Goal: Transaction & Acquisition: Purchase product/service

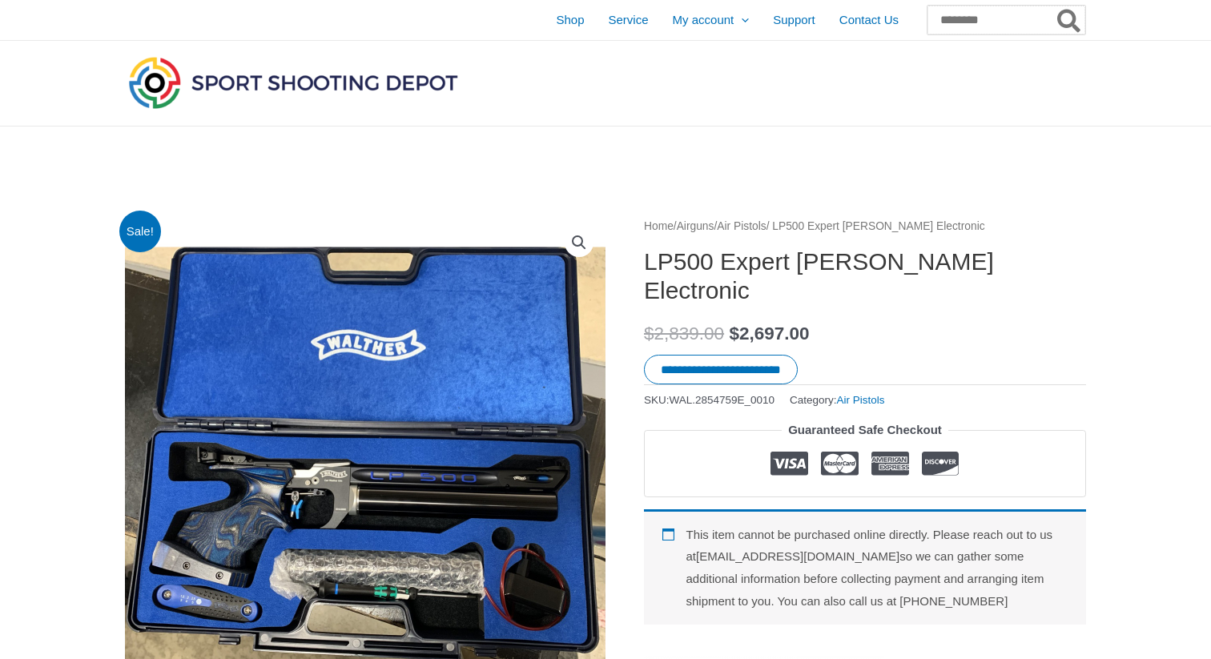
click at [966, 20] on input "Search for:" at bounding box center [1006, 20] width 158 height 29
paste input "**********"
type input "**********"
click at [1054, 6] on button "Search" at bounding box center [1069, 20] width 31 height 29
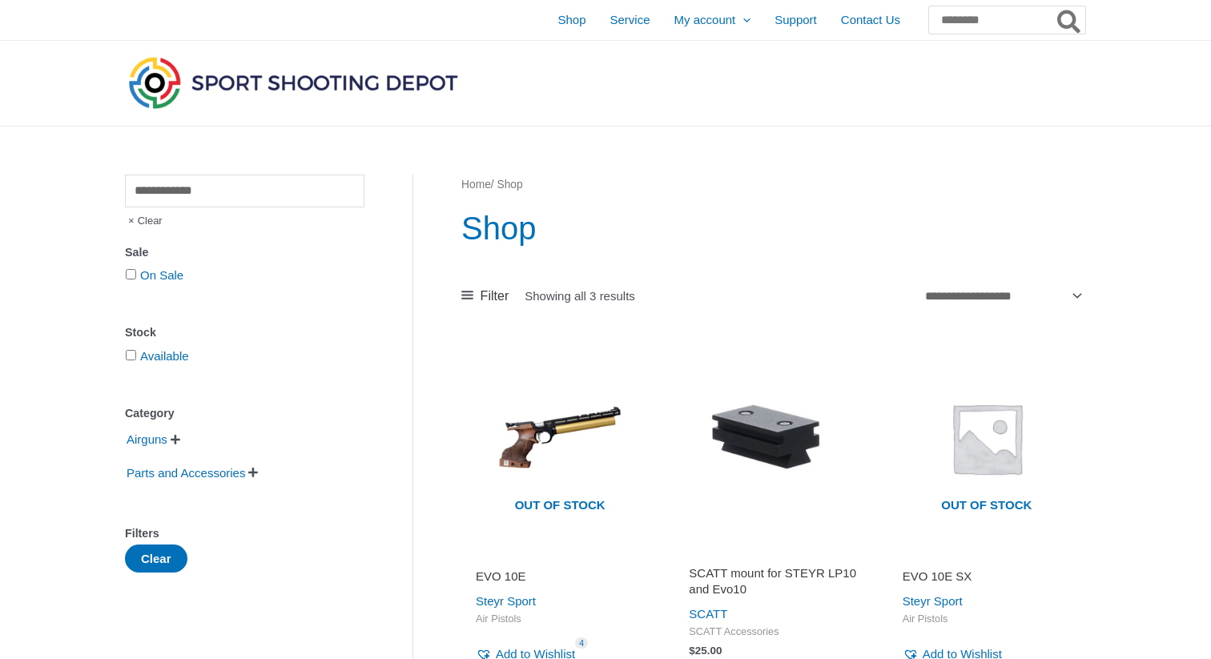
scroll to position [222, 0]
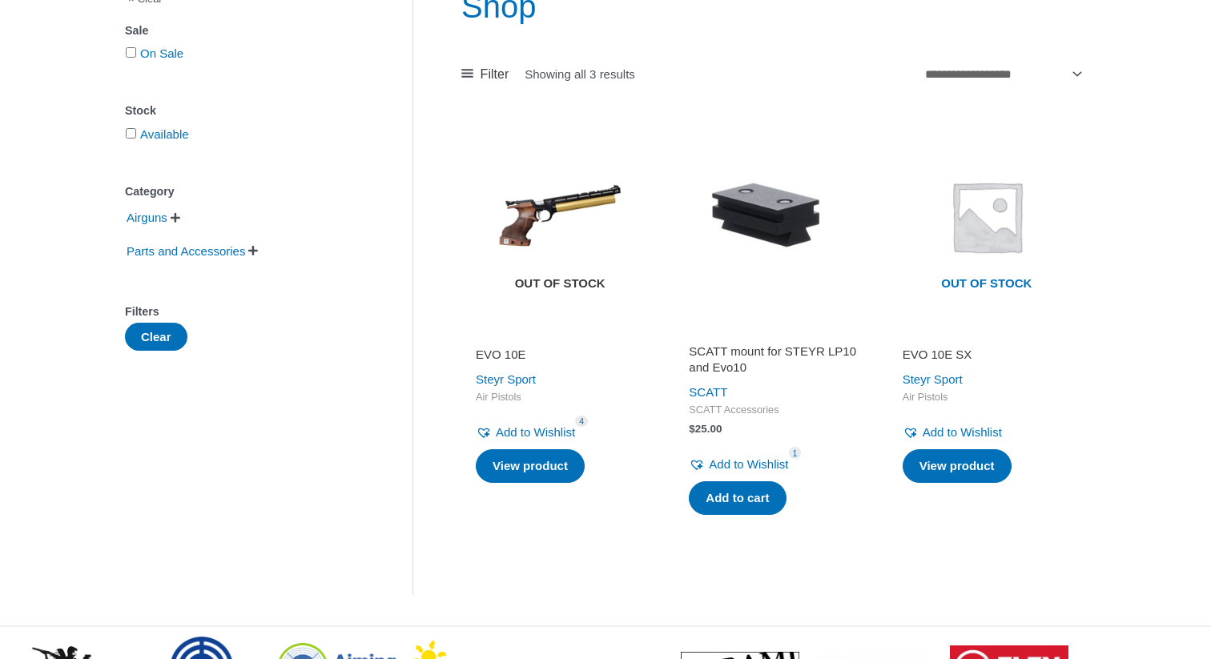
click at [551, 212] on img at bounding box center [559, 216] width 197 height 197
click at [528, 216] on img at bounding box center [559, 216] width 197 height 197
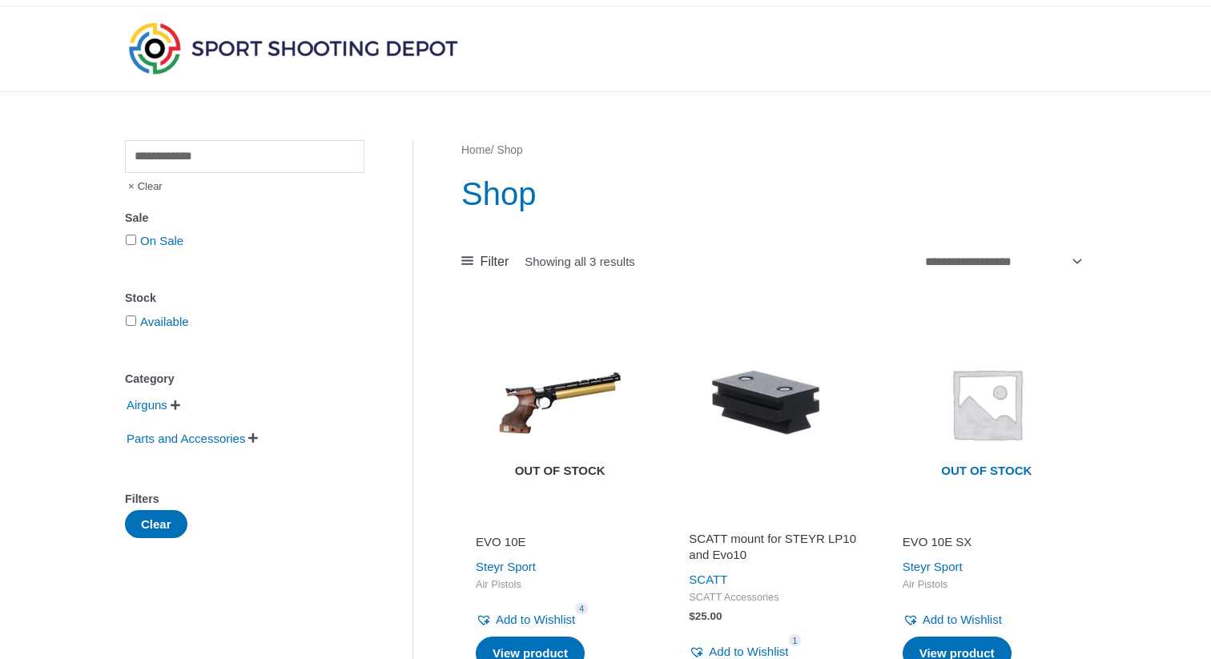
scroll to position [15, 0]
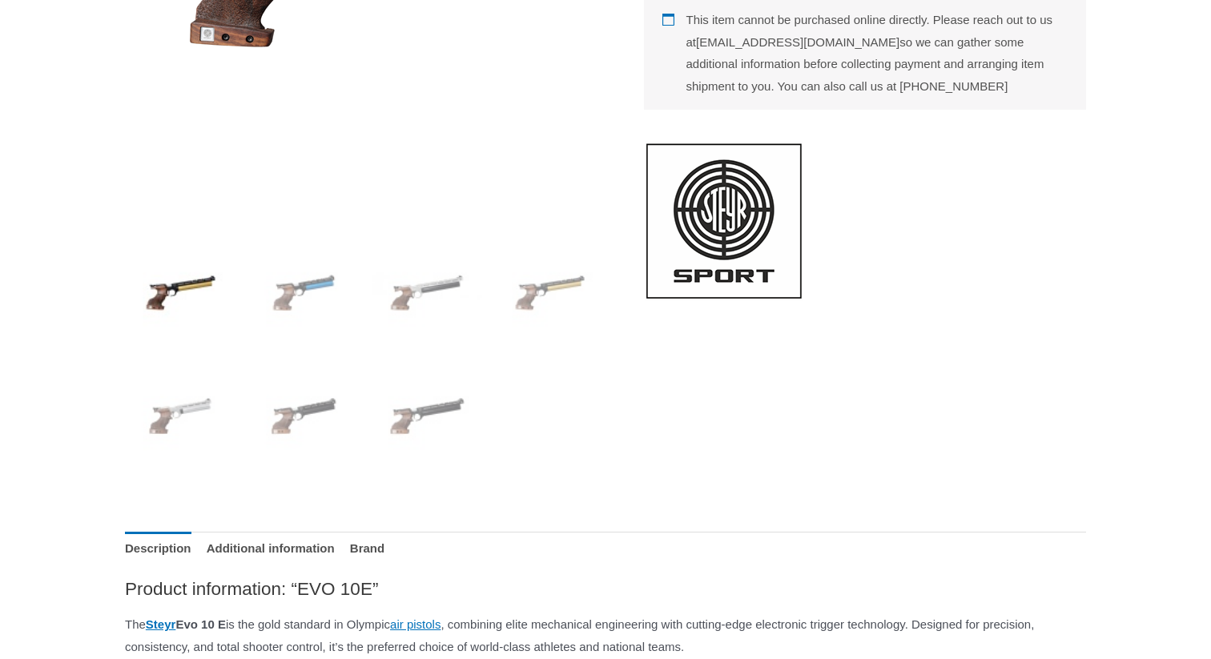
scroll to position [517, 0]
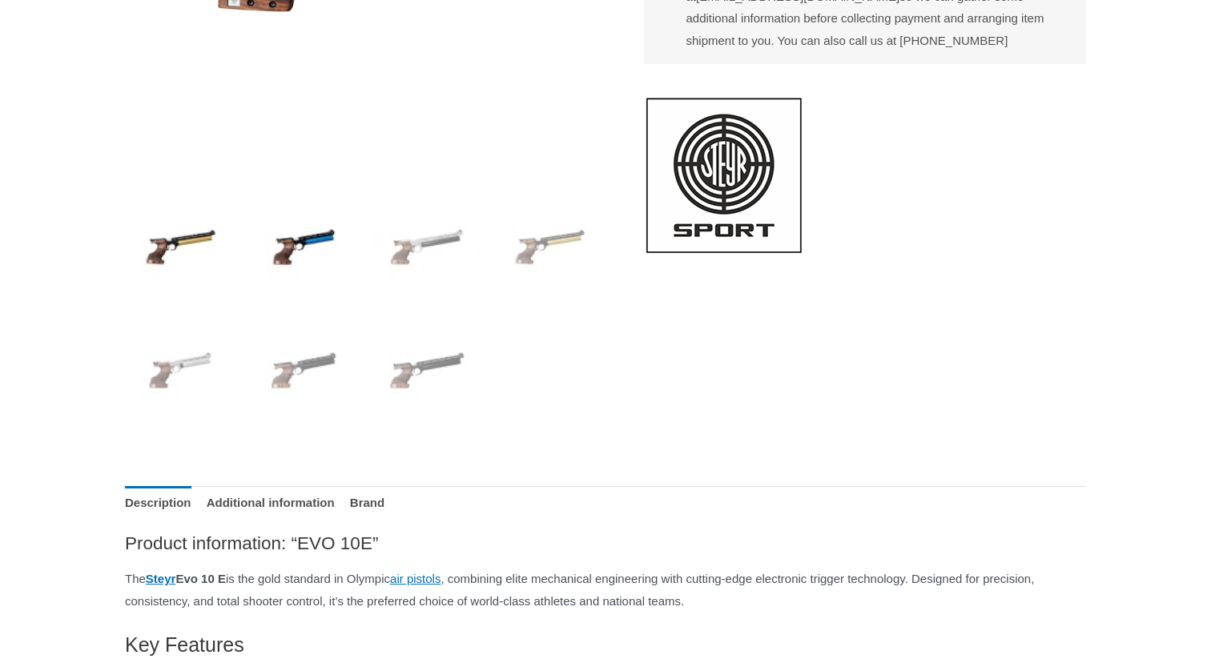
click at [295, 244] on img at bounding box center [303, 246] width 111 height 111
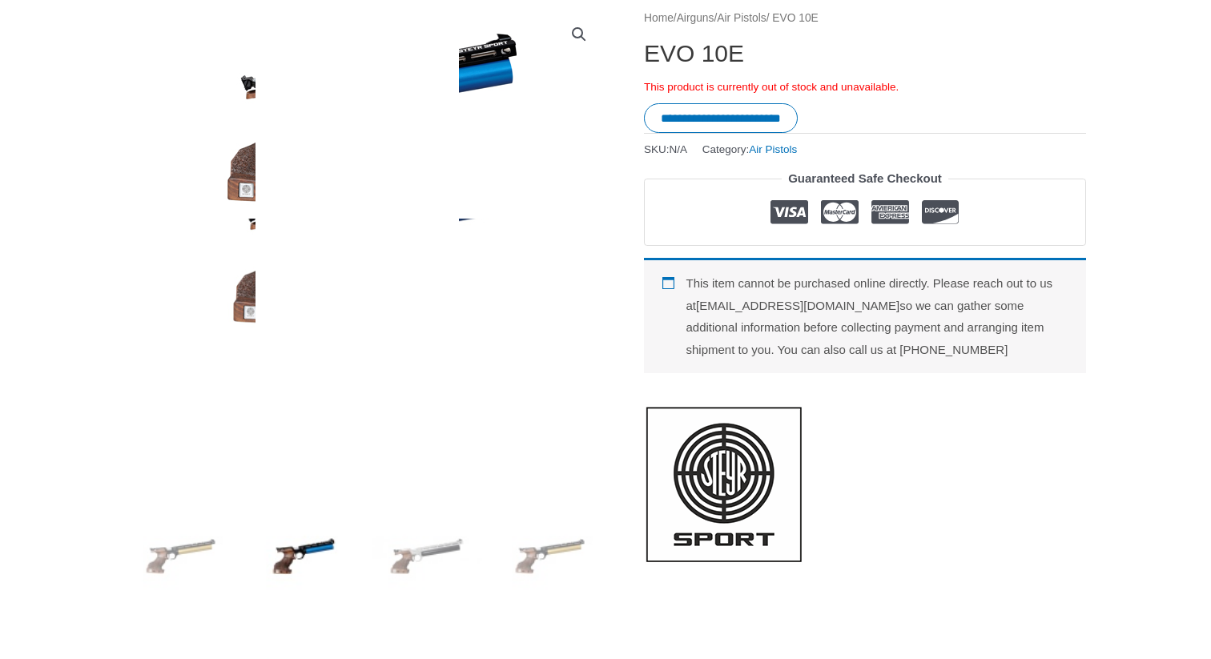
scroll to position [249, 0]
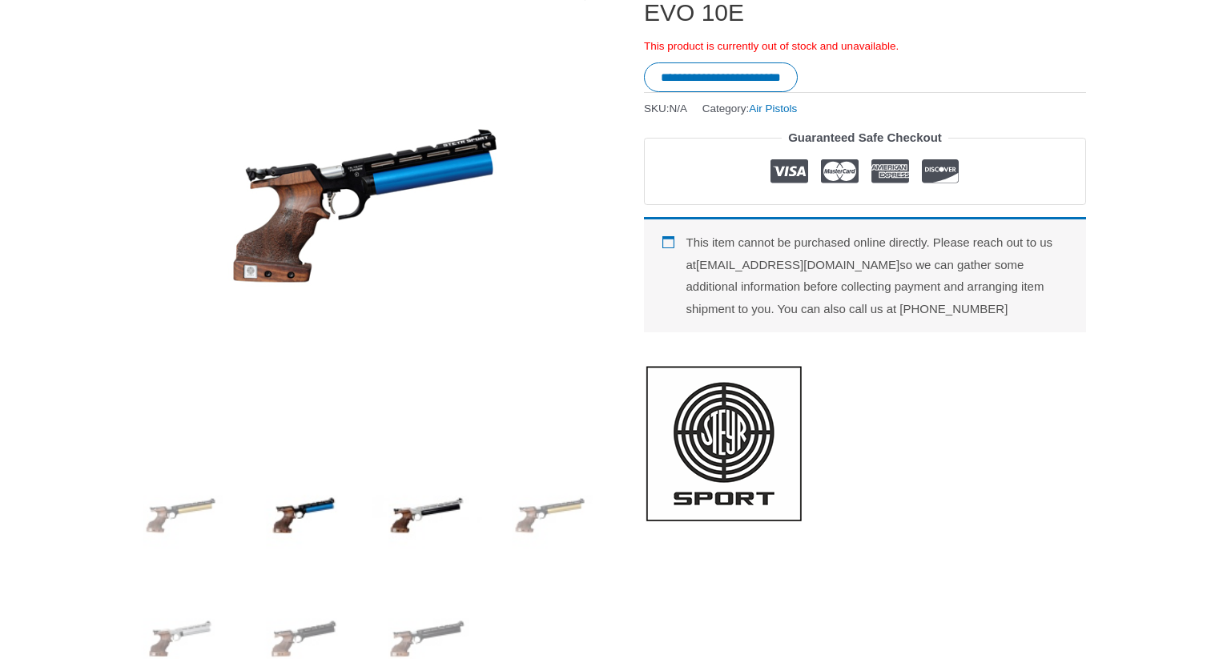
click at [400, 516] on img at bounding box center [427, 515] width 111 height 111
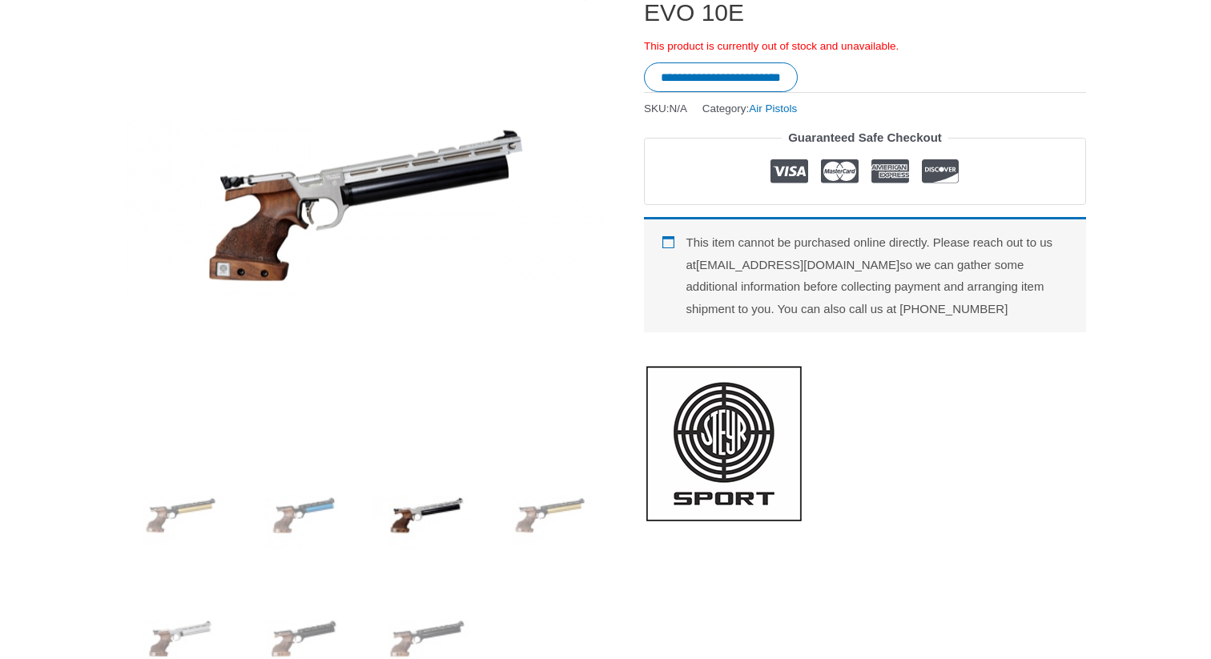
scroll to position [378, 0]
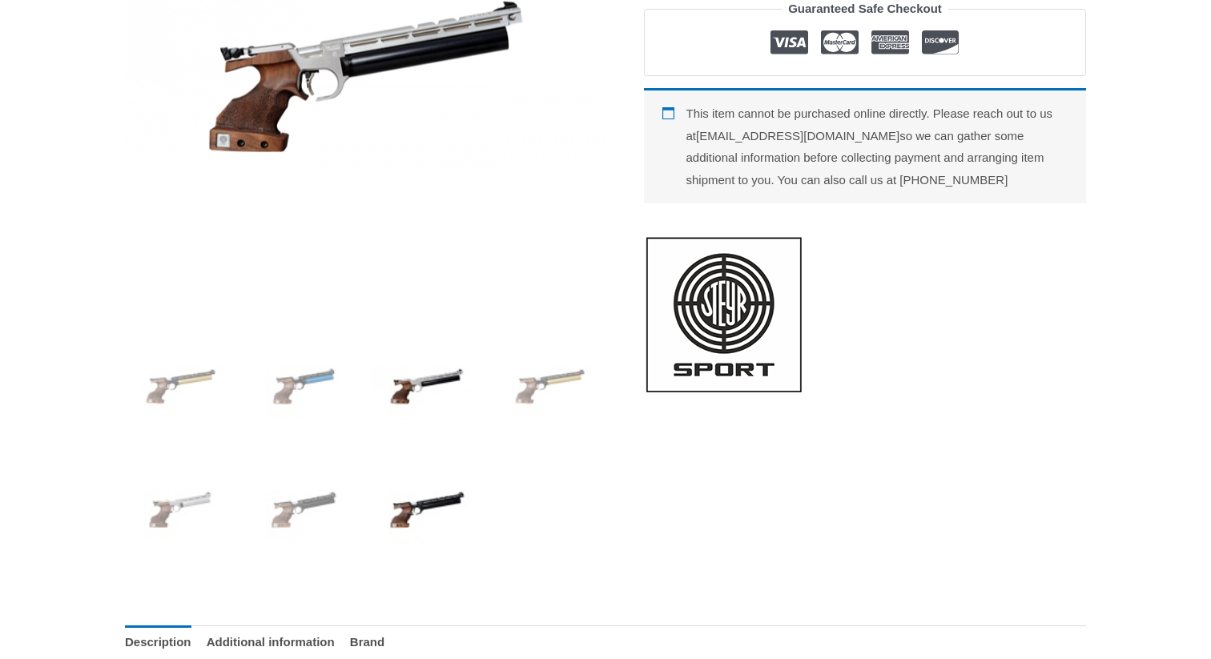
click at [427, 531] on img at bounding box center [427, 509] width 111 height 111
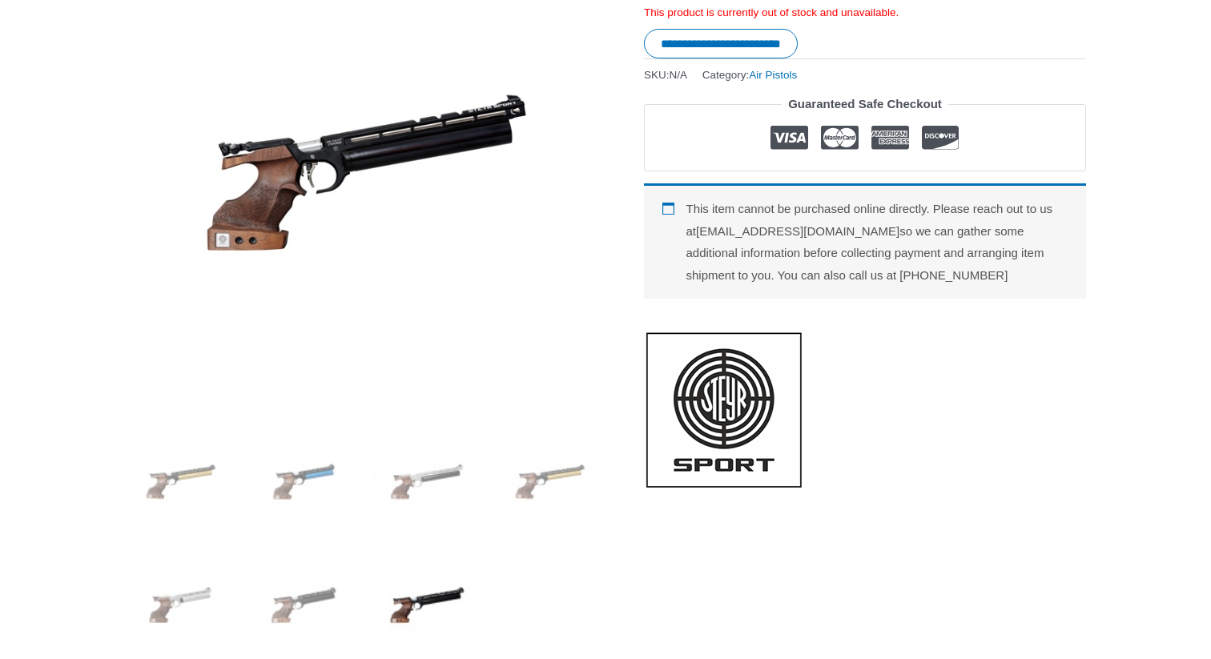
scroll to position [189, 0]
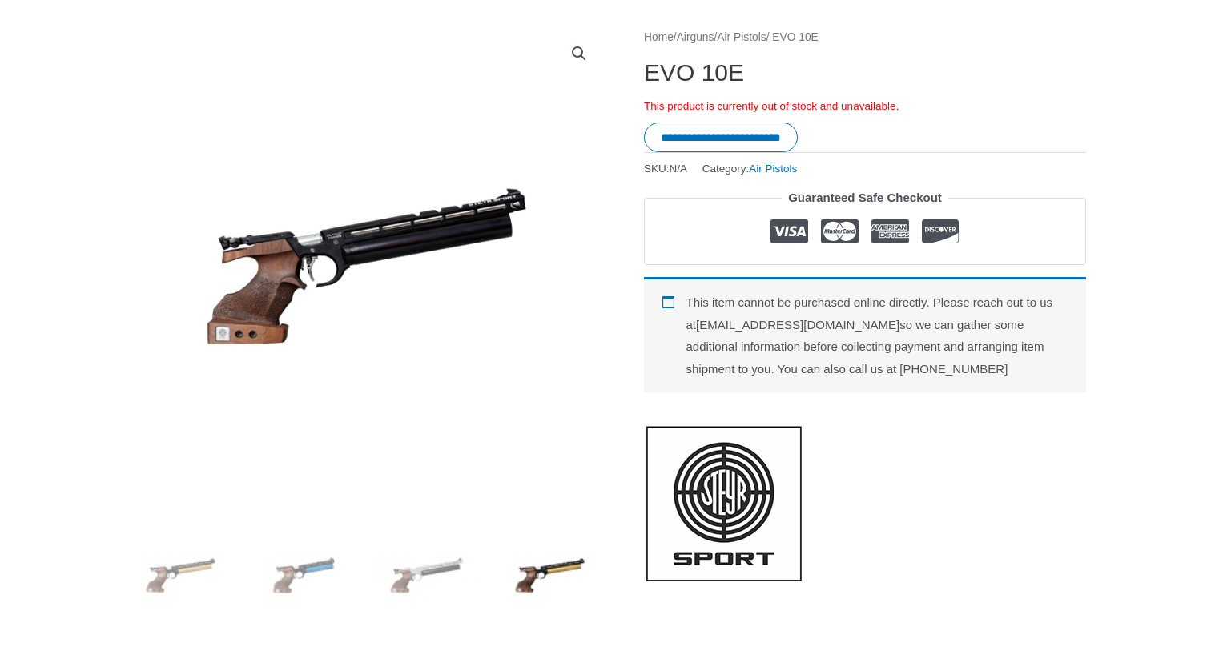
click at [535, 580] on img at bounding box center [549, 575] width 111 height 111
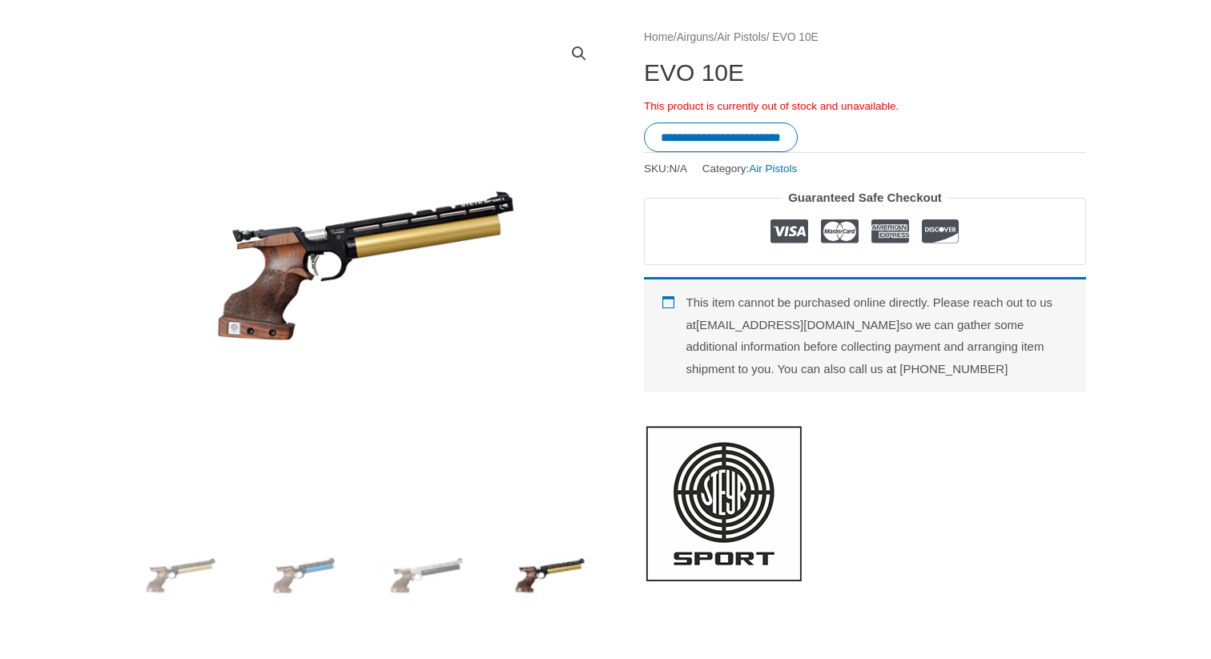
drag, startPoint x: 643, startPoint y: 72, endPoint x: 754, endPoint y: 74, distance: 111.3
click at [754, 74] on h1 "EVO 10E" at bounding box center [865, 72] width 442 height 29
drag, startPoint x: 744, startPoint y: 67, endPoint x: 651, endPoint y: 66, distance: 92.9
click at [651, 66] on h1 "EVO 10E" at bounding box center [865, 72] width 442 height 29
copy h1 "EVO 10E"
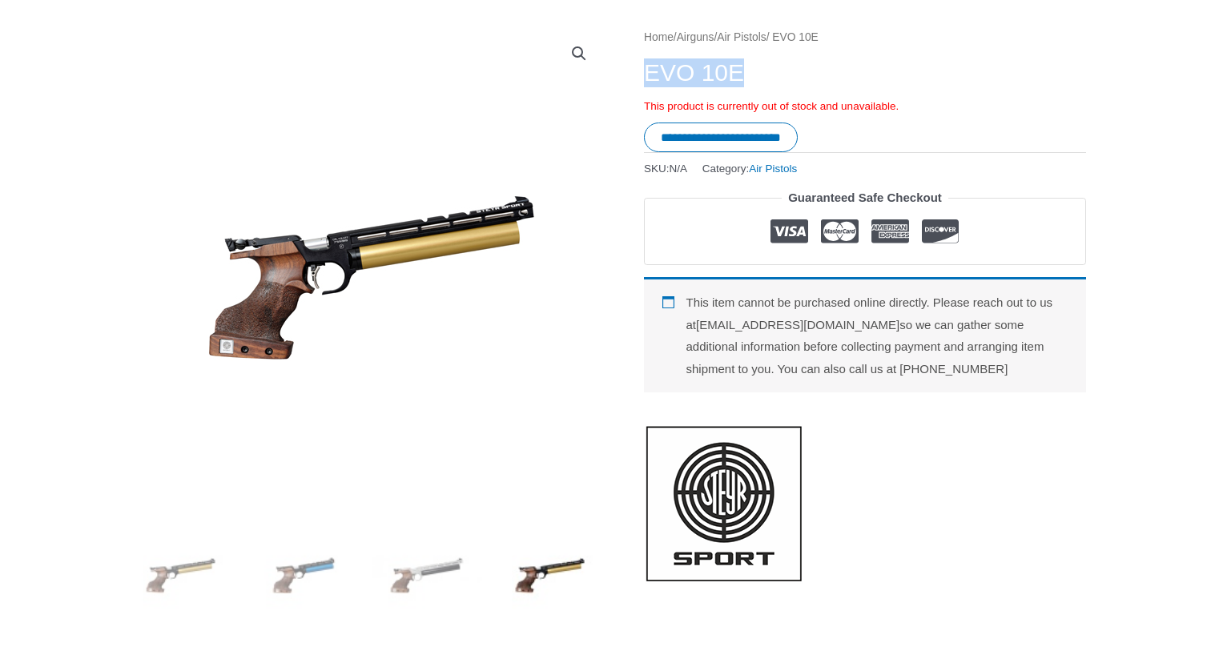
scroll to position [0, 0]
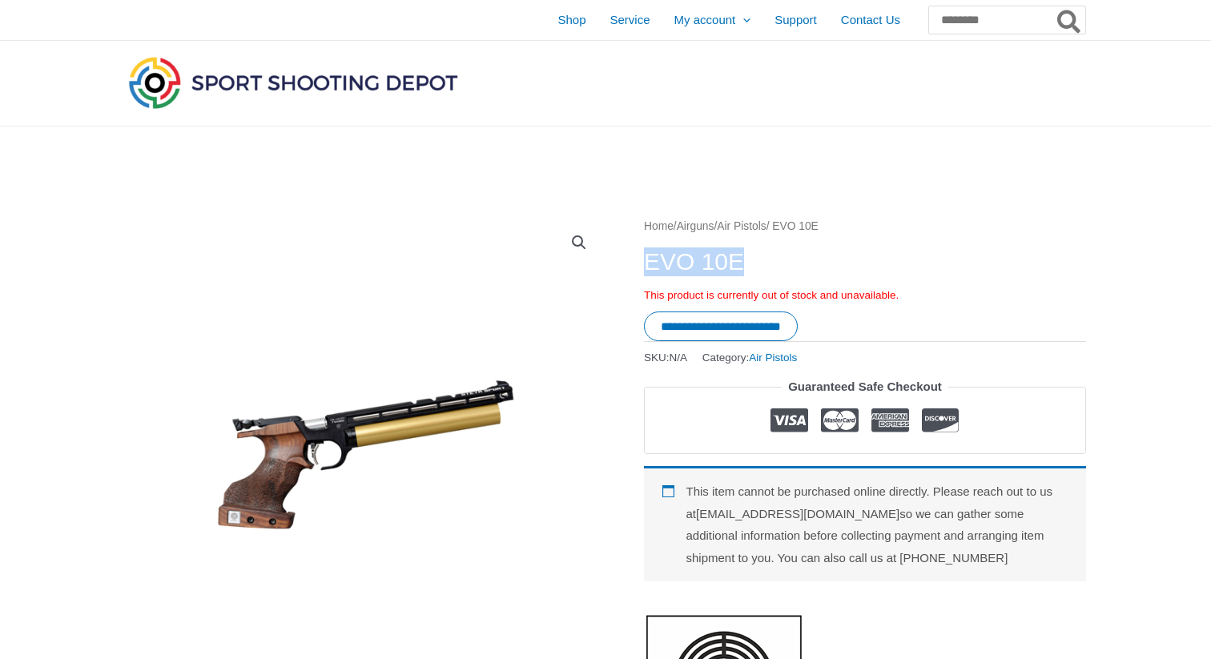
click at [329, 70] on img at bounding box center [293, 82] width 336 height 59
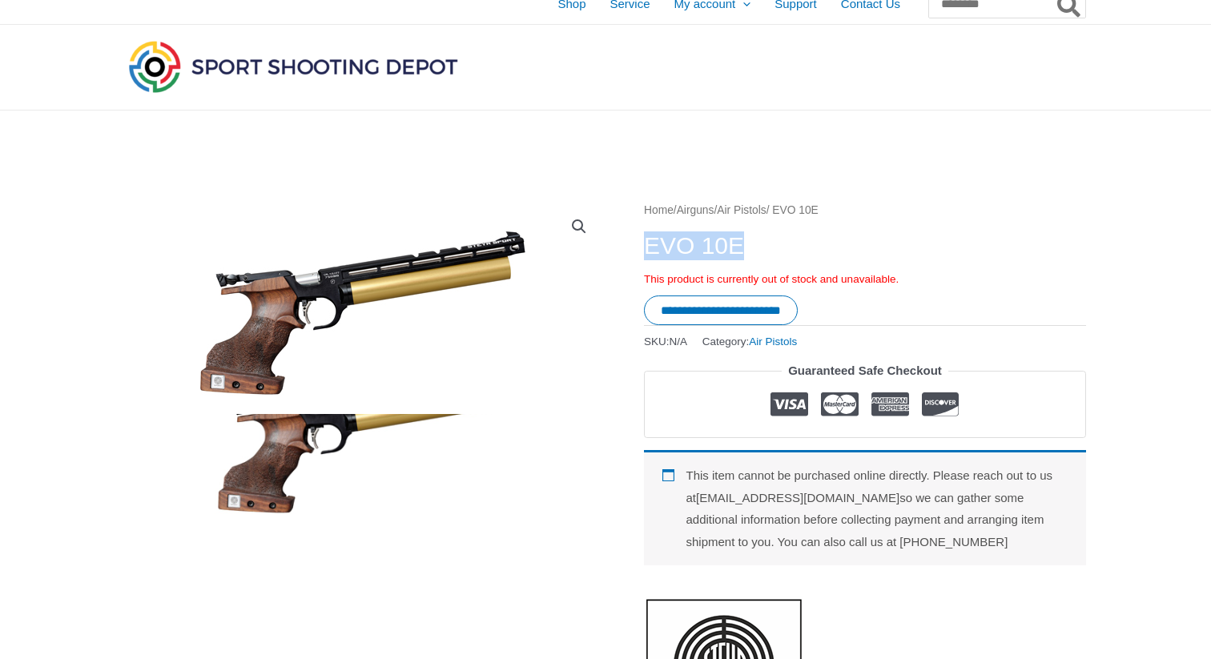
scroll to position [17, 0]
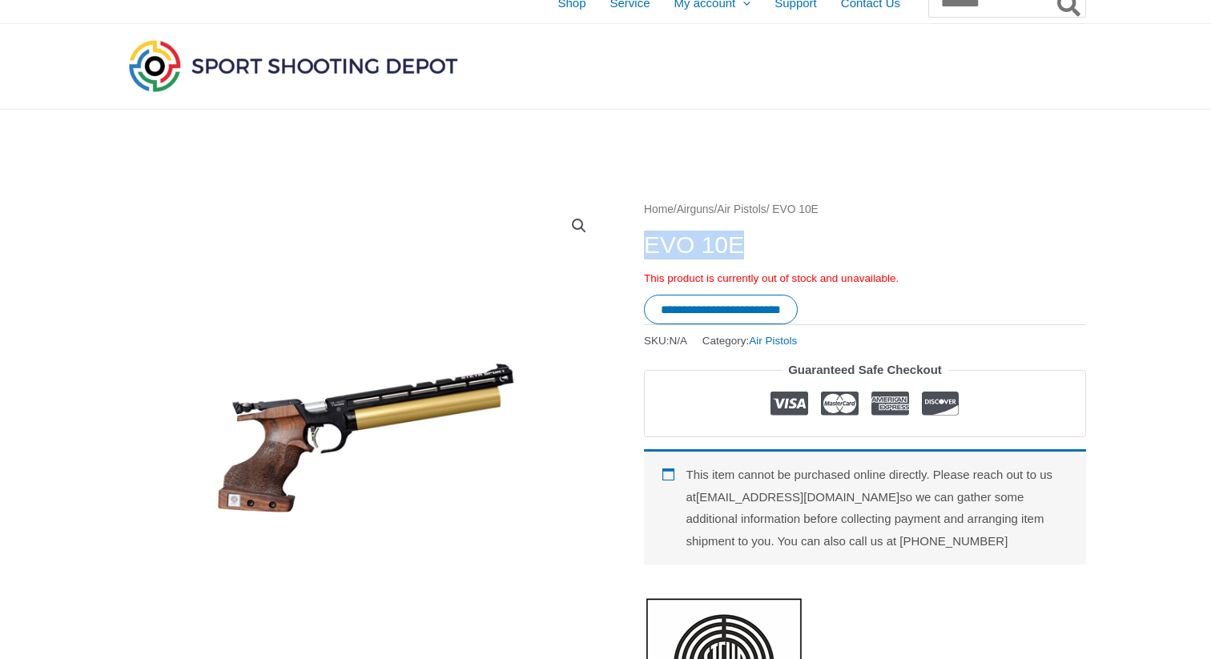
click at [795, 400] on icon at bounding box center [789, 404] width 38 height 24
click at [695, 299] on input "**********" at bounding box center [721, 310] width 154 height 30
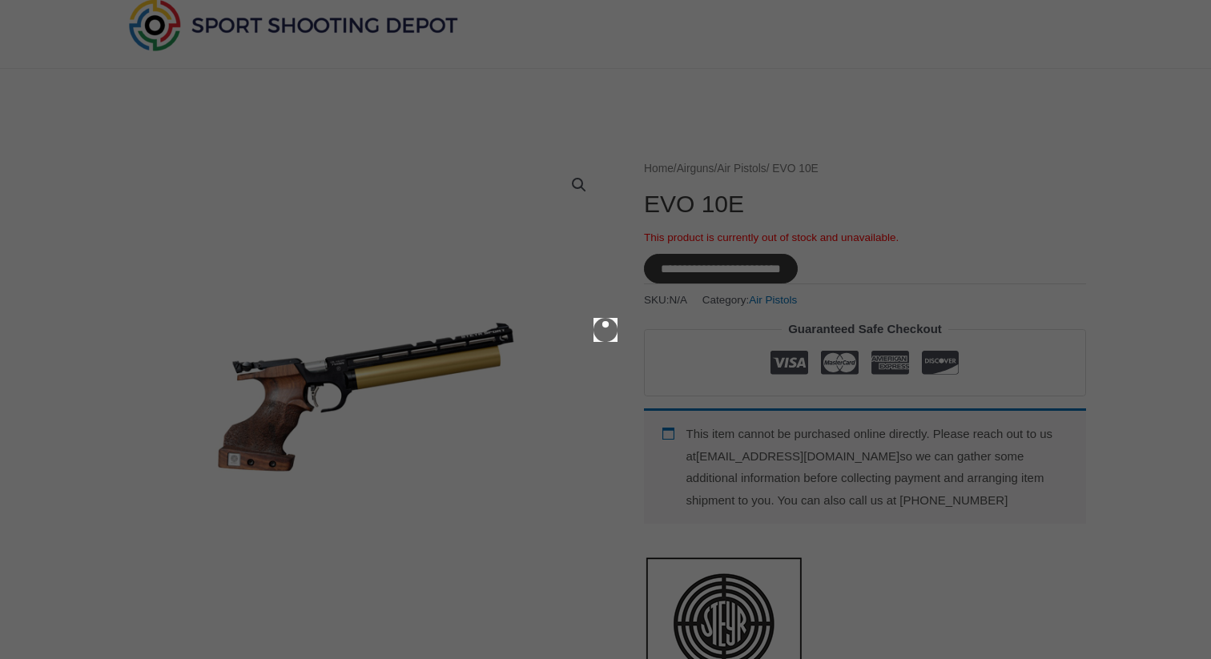
scroll to position [60, 0]
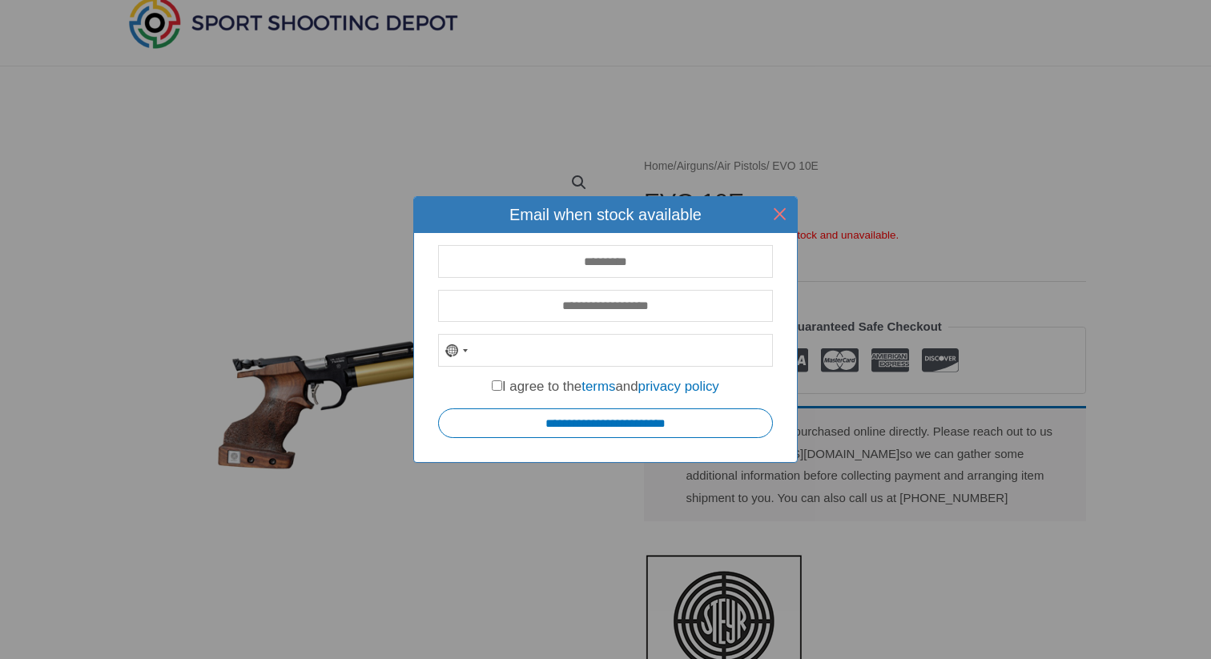
click at [780, 218] on button "×" at bounding box center [780, 214] width 36 height 36
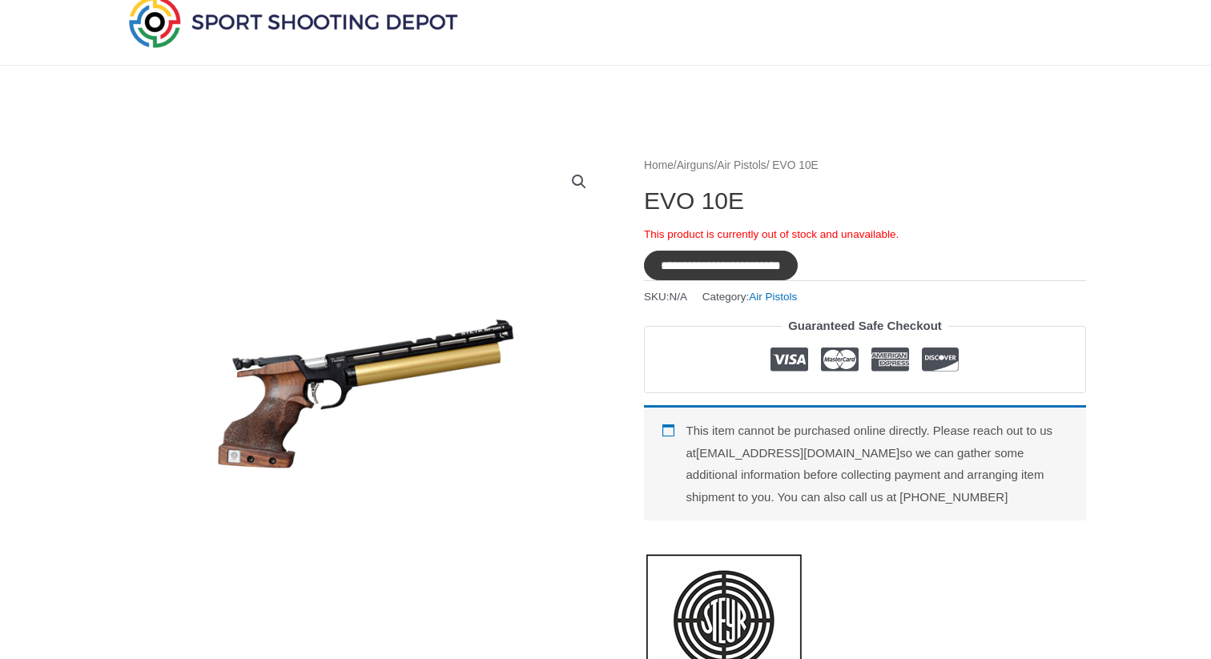
scroll to position [0, 0]
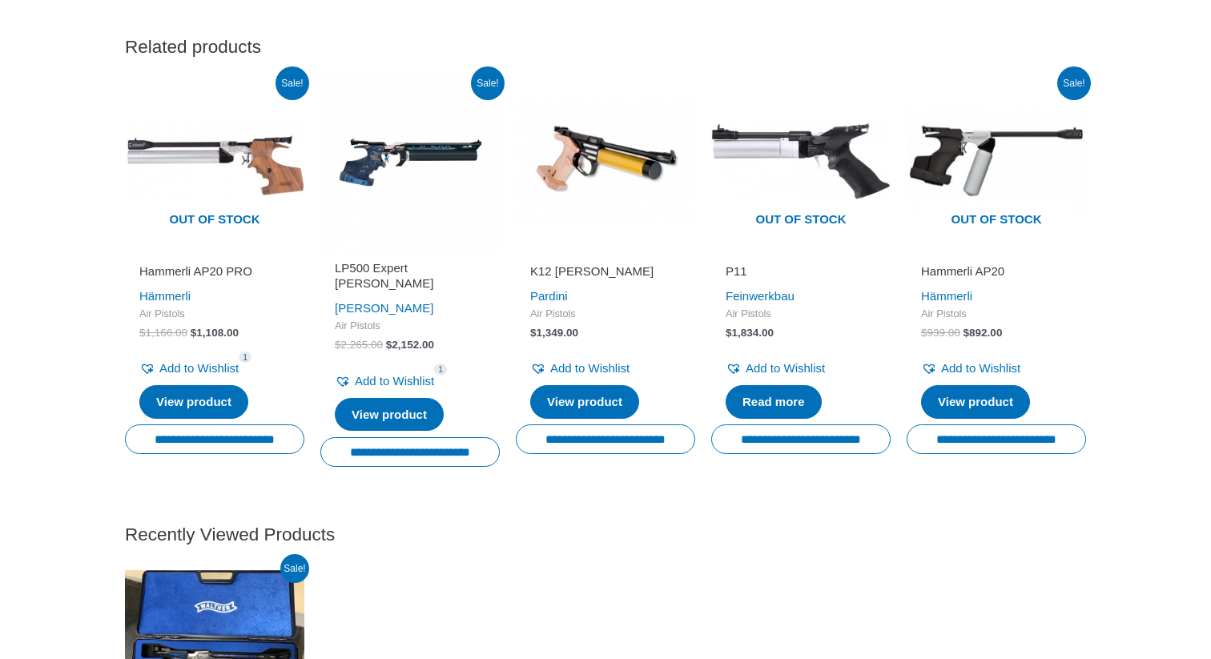
scroll to position [2687, 0]
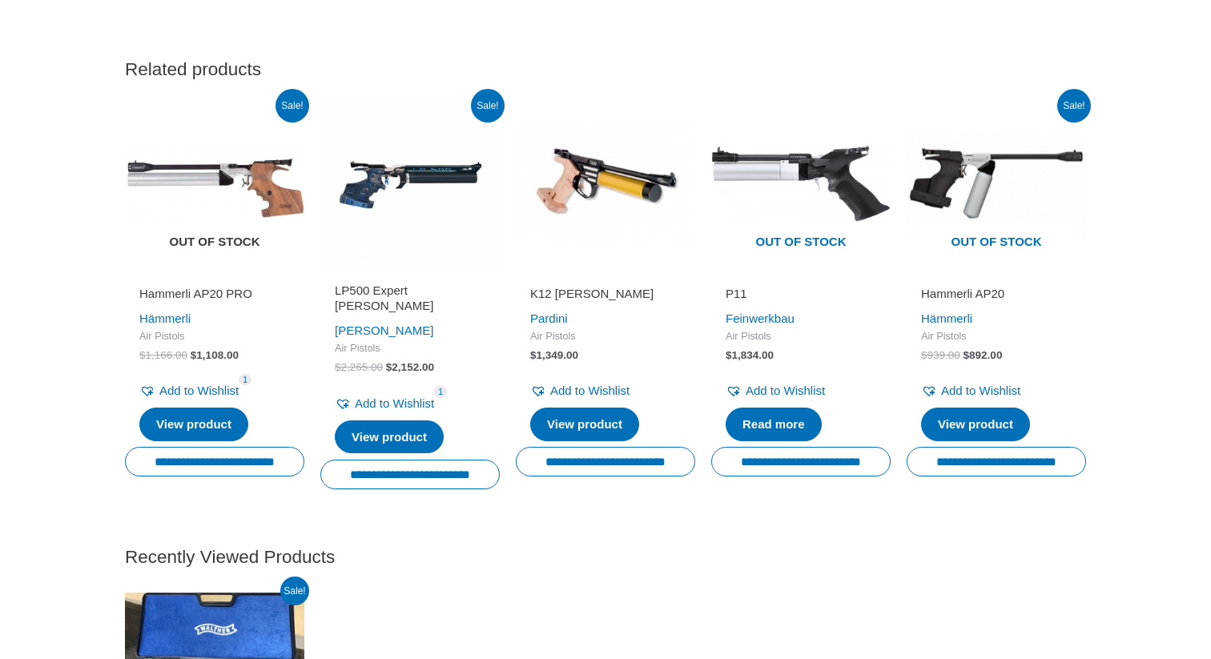
click at [211, 179] on img at bounding box center [214, 183] width 179 height 179
click at [195, 207] on img at bounding box center [214, 183] width 179 height 179
click at [183, 293] on h2 "Hammerli AP20 PRO" at bounding box center [214, 294] width 151 height 16
click at [213, 206] on img at bounding box center [214, 183] width 179 height 179
click at [205, 279] on li "**********" at bounding box center [214, 299] width 179 height 410
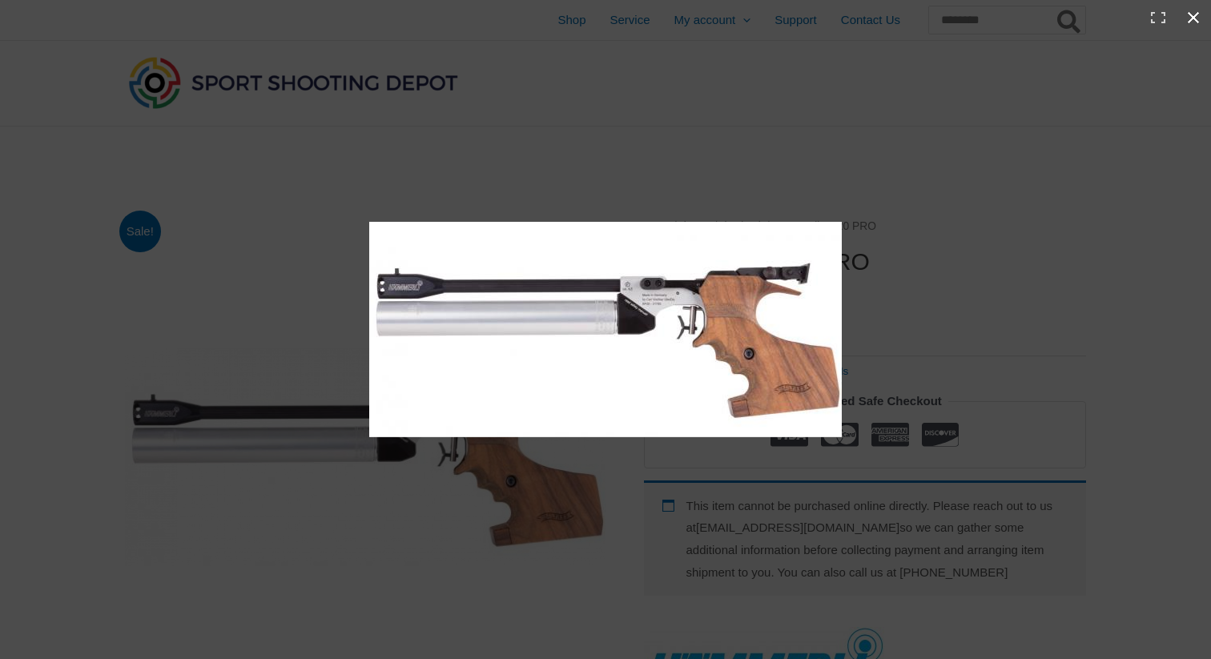
click at [1191, 14] on button "Close (Esc)" at bounding box center [1193, 17] width 35 height 35
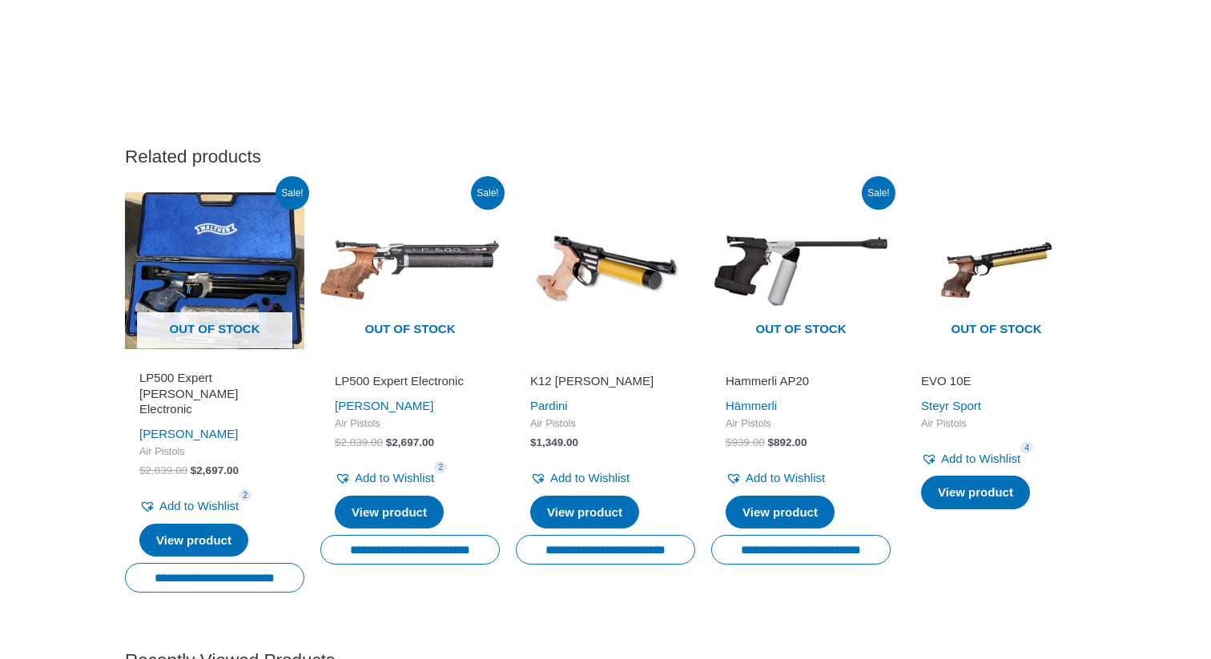
scroll to position [2130, 0]
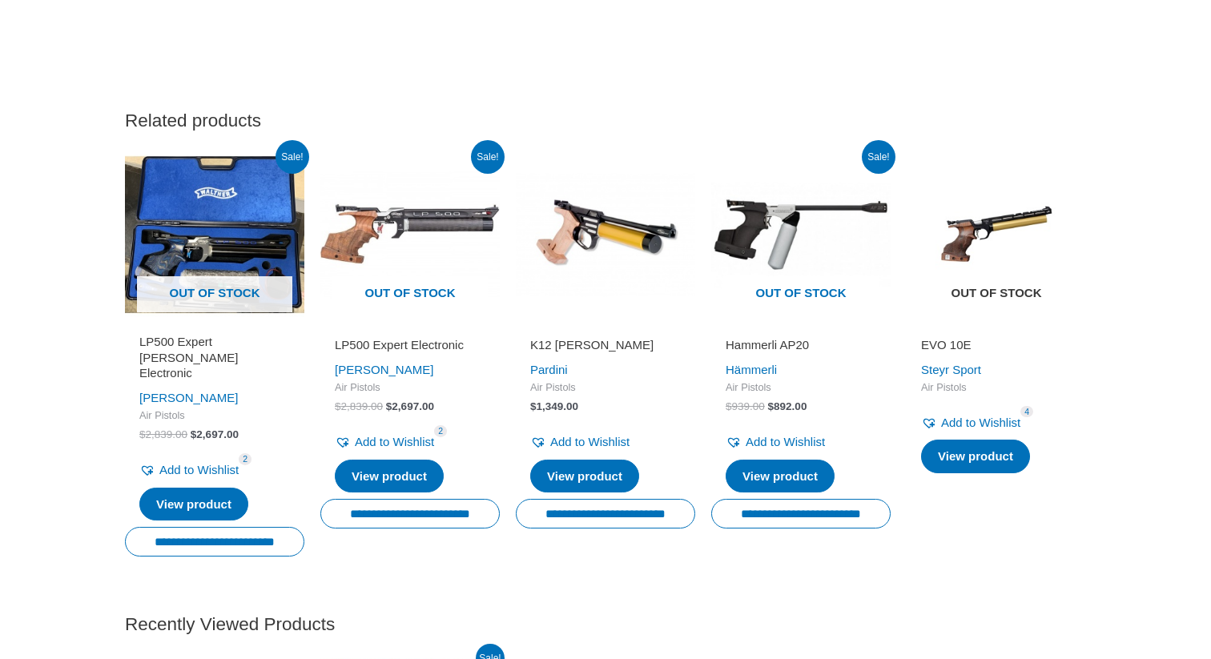
click at [983, 313] on span "Out of stock" at bounding box center [995, 294] width 155 height 37
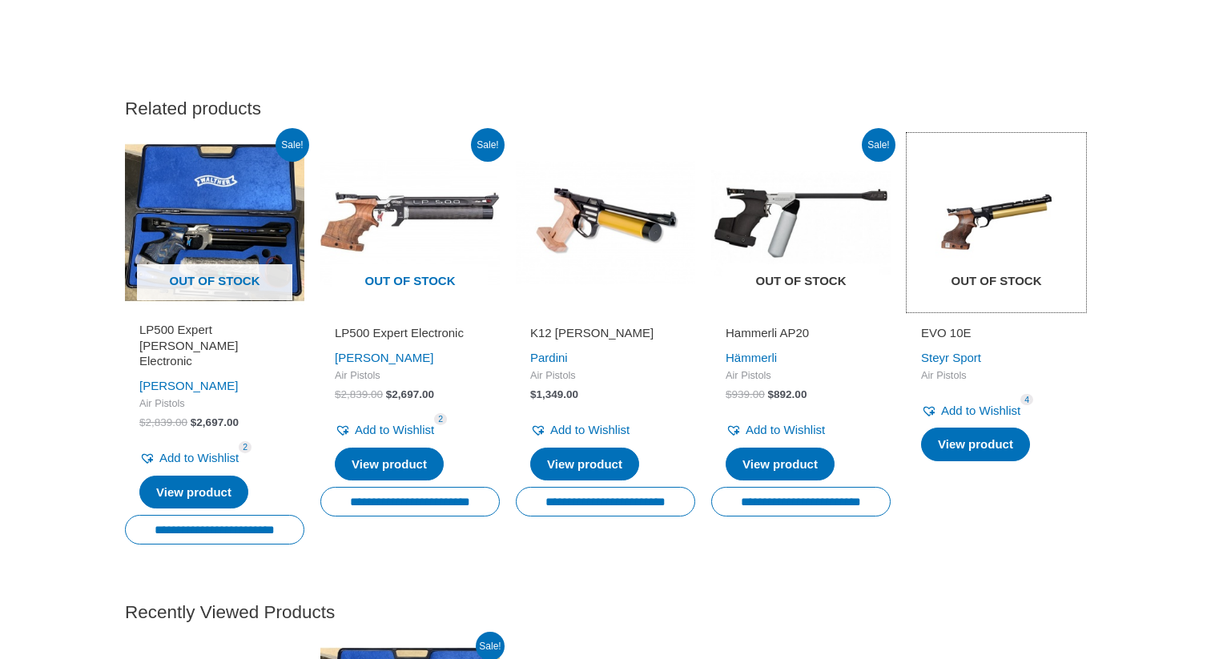
scroll to position [2143, 0]
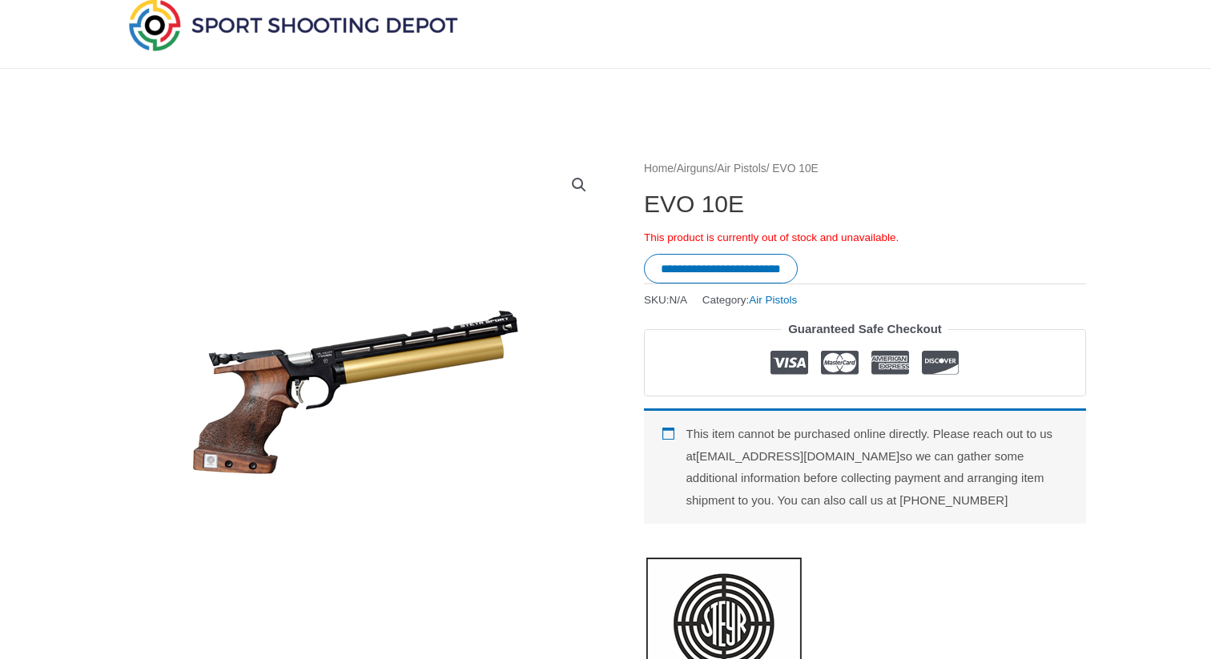
scroll to position [56, 0]
